Goal: Task Accomplishment & Management: Book appointment/travel/reservation

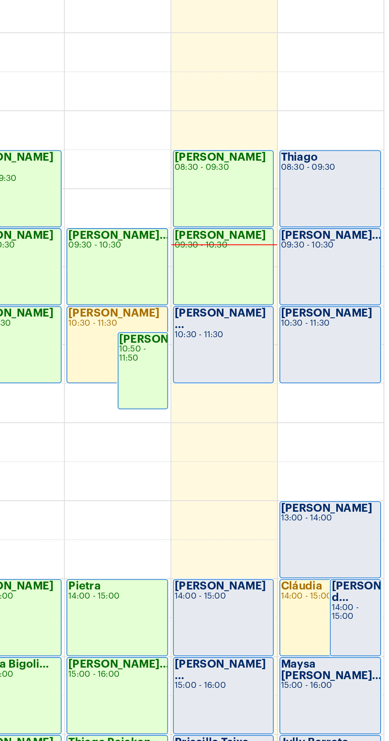
scroll to position [191, 0]
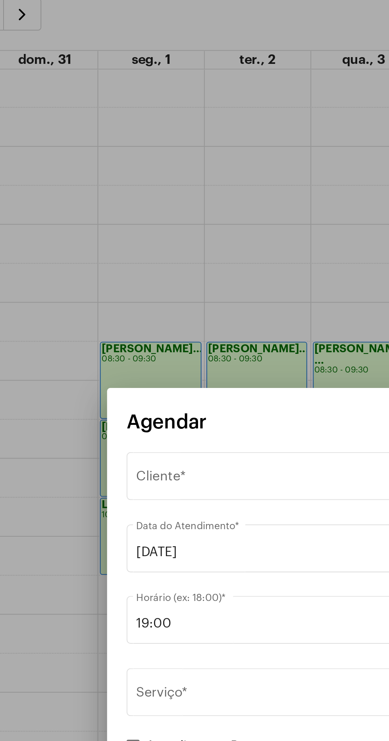
click at [147, 290] on div "Selecione o Cliente Cliente *" at bounding box center [194, 277] width 209 height 25
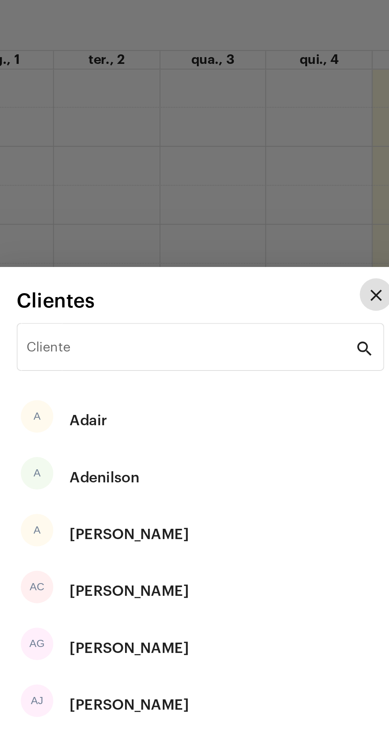
click at [189, 221] on input "Cliente" at bounding box center [189, 216] width 160 height 7
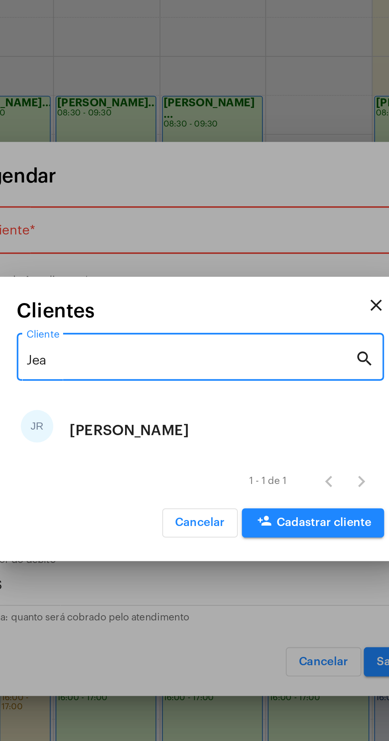
type input "Jean"
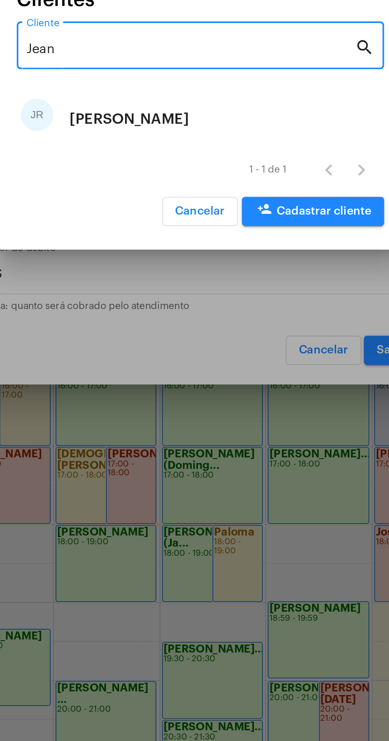
click at [218, 368] on div "JR [PERSON_NAME]" at bounding box center [194, 376] width 179 height 28
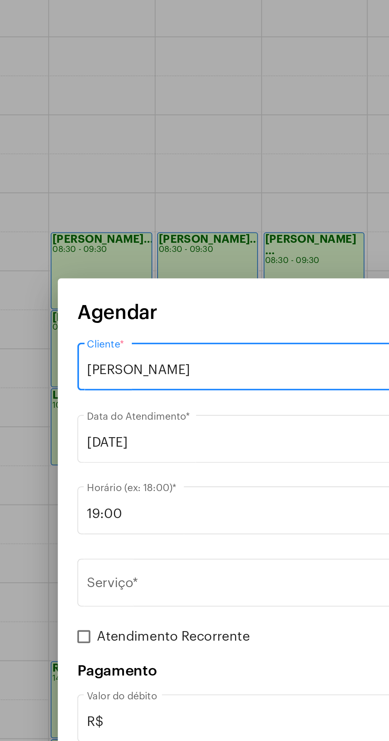
click at [143, 350] on input "19:00" at bounding box center [190, 350] width 200 height 7
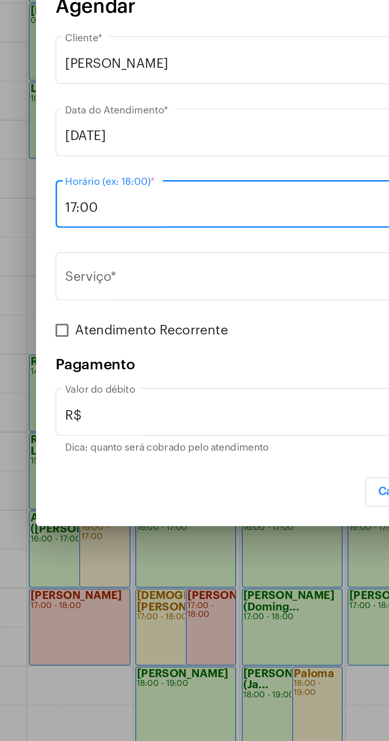
type input "17:00"
click at [184, 382] on input "Serviço *" at bounding box center [190, 385] width 200 height 7
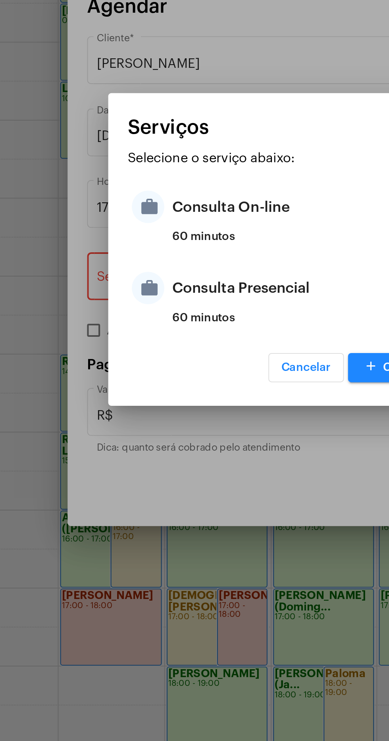
click at [167, 391] on div "Consulta Presencial" at bounding box center [204, 390] width 155 height 24
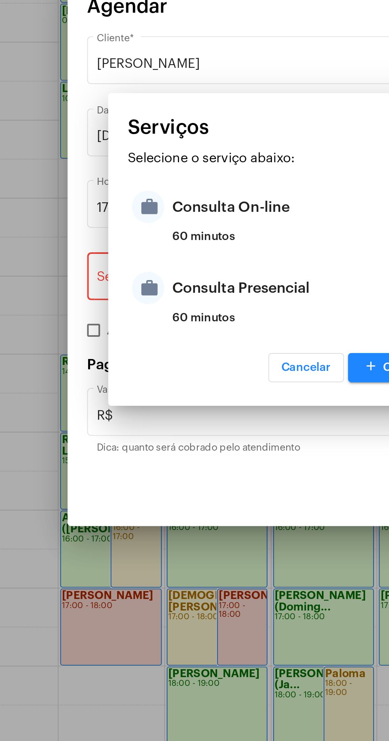
type input "Consulta Presencial"
type input "R$ 150"
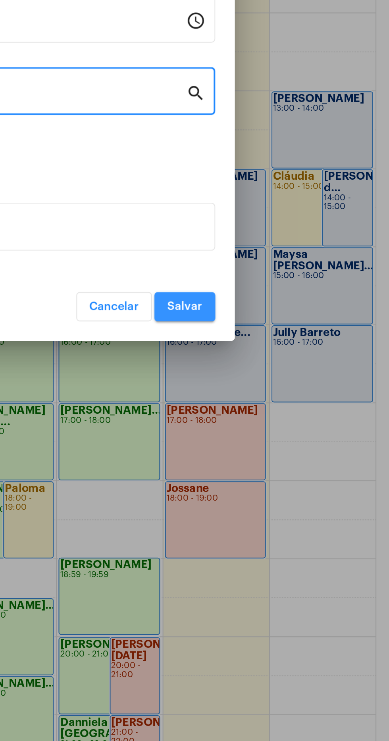
click at [294, 487] on span "Salvar" at bounding box center [288, 489] width 17 height 6
